Goal: Task Accomplishment & Management: Manage account settings

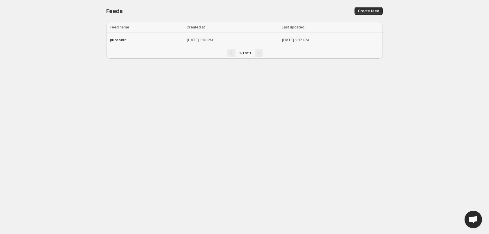
click at [118, 39] on span "pureskin" at bounding box center [118, 40] width 17 height 5
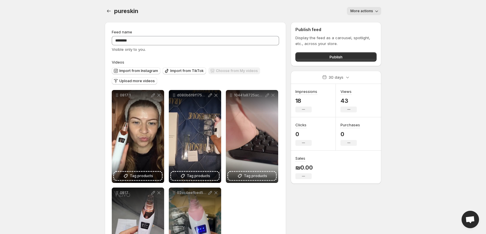
click at [345, 15] on div "pureskin. This page is ready pureskin More actions More actions More actions" at bounding box center [243, 11] width 276 height 22
click at [353, 12] on span "More actions" at bounding box center [361, 11] width 23 height 5
click at [328, 3] on div "pureskin. This page is ready pureskin More actions More actions More actions" at bounding box center [243, 11] width 276 height 22
